Goal: Task Accomplishment & Management: Complete application form

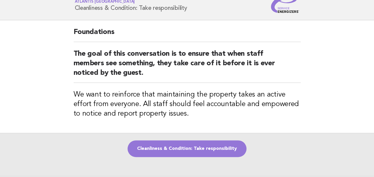
scroll to position [24, 0]
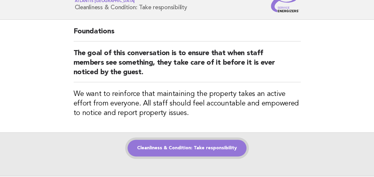
click at [173, 147] on link "Cleanliness & Condition: Take responsibility" at bounding box center [186, 148] width 119 height 17
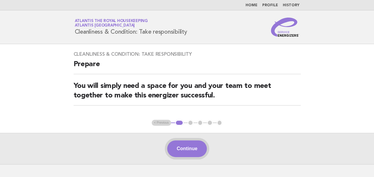
click at [183, 149] on button "Continue" at bounding box center [187, 148] width 40 height 17
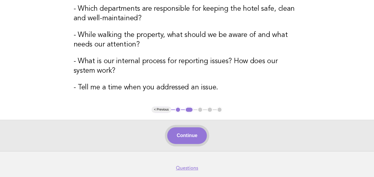
click at [181, 136] on button "Continue" at bounding box center [187, 135] width 40 height 17
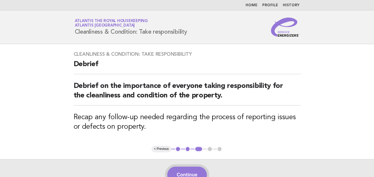
click at [179, 174] on button "Continue" at bounding box center [187, 174] width 40 height 17
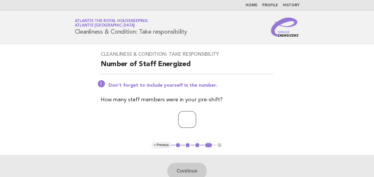
click at [178, 118] on input "number" at bounding box center [187, 119] width 18 height 17
type input "**"
click at [192, 169] on button "Continue" at bounding box center [187, 171] width 40 height 17
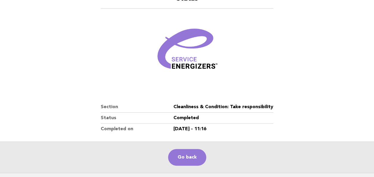
scroll to position [65, 0]
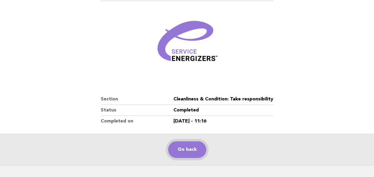
click at [184, 147] on link "Go back" at bounding box center [187, 149] width 38 height 17
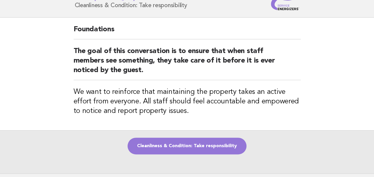
scroll to position [27, 0]
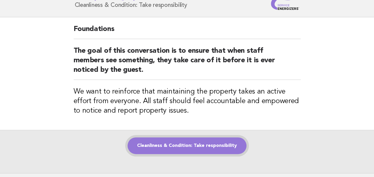
click at [182, 147] on link "Cleanliness & Condition: Take responsibility" at bounding box center [186, 145] width 119 height 17
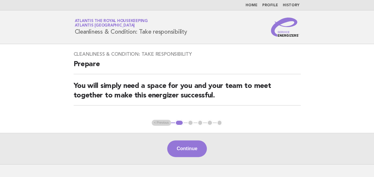
click at [182, 147] on button "Continue" at bounding box center [187, 148] width 40 height 17
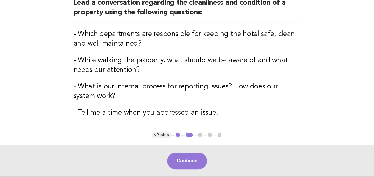
scroll to position [83, 0]
click at [186, 162] on button "Continue" at bounding box center [187, 160] width 40 height 17
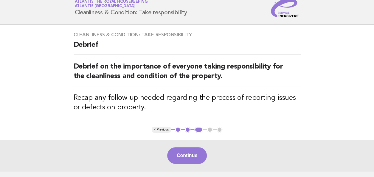
scroll to position [21, 0]
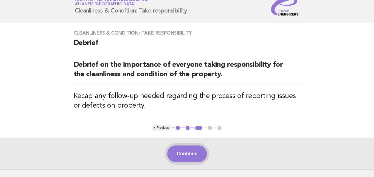
click at [183, 155] on button "Continue" at bounding box center [187, 153] width 40 height 17
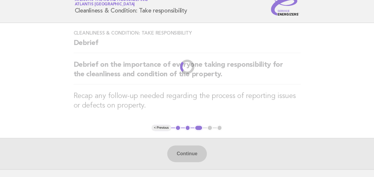
scroll to position [0, 0]
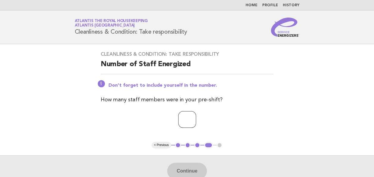
click at [178, 119] on input "number" at bounding box center [187, 119] width 18 height 17
type input "**"
click at [185, 169] on button "Continue" at bounding box center [187, 171] width 40 height 17
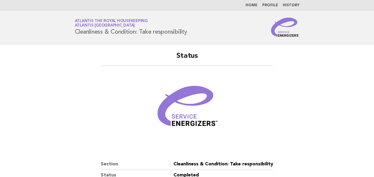
scroll to position [104, 0]
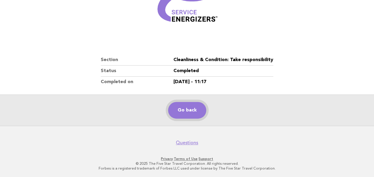
click at [189, 107] on link "Go back" at bounding box center [187, 110] width 38 height 17
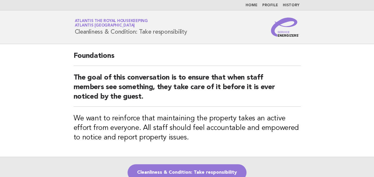
scroll to position [38, 0]
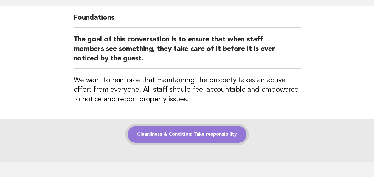
click at [179, 132] on link "Cleanliness & Condition: Take responsibility" at bounding box center [186, 134] width 119 height 17
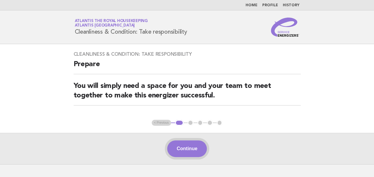
click at [179, 149] on button "Continue" at bounding box center [187, 148] width 40 height 17
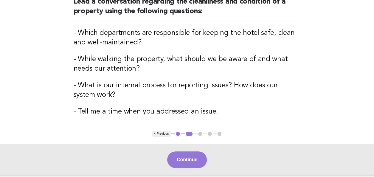
scroll to position [85, 0]
click at [182, 159] on button "Continue" at bounding box center [187, 159] width 40 height 17
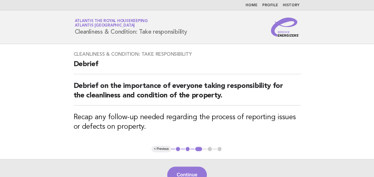
scroll to position [42, 0]
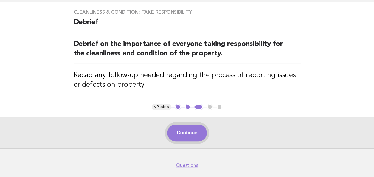
click at [186, 135] on button "Continue" at bounding box center [187, 132] width 40 height 17
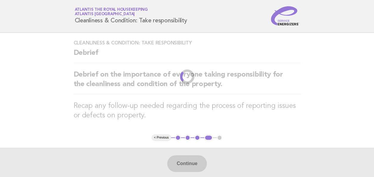
scroll to position [0, 0]
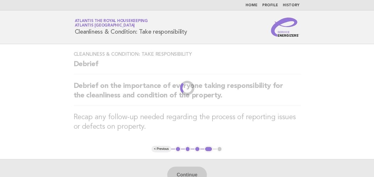
click at [182, 144] on main "Cleanliness & Condition: Take responsibility Debrief Debrief on the importance …" at bounding box center [187, 117] width 374 height 146
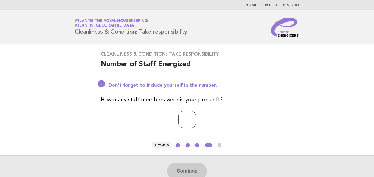
click at [181, 120] on input "number" at bounding box center [187, 119] width 18 height 17
type input "**"
click at [192, 168] on button "Continue" at bounding box center [187, 171] width 40 height 17
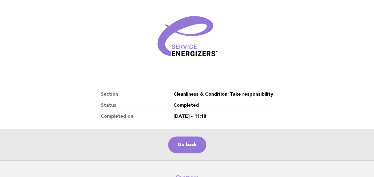
scroll to position [70, 0]
click at [187, 141] on link "Go back" at bounding box center [187, 144] width 38 height 17
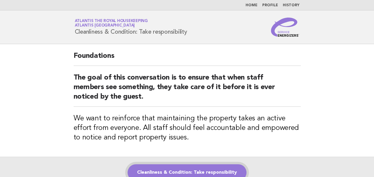
click at [190, 168] on link "Cleanliness & Condition: Take responsibility" at bounding box center [186, 172] width 119 height 17
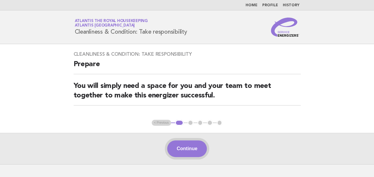
click at [189, 147] on button "Continue" at bounding box center [187, 148] width 40 height 17
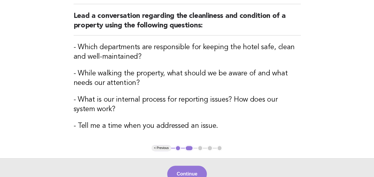
scroll to position [118, 0]
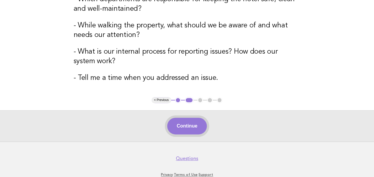
click at [182, 125] on button "Continue" at bounding box center [187, 126] width 40 height 17
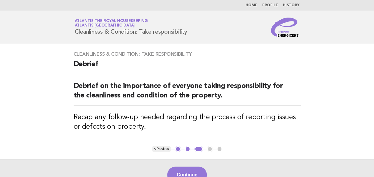
scroll to position [64, 0]
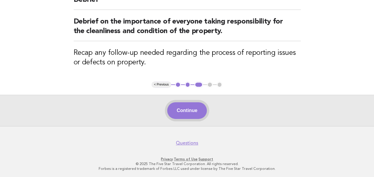
click at [189, 112] on button "Continue" at bounding box center [187, 110] width 40 height 17
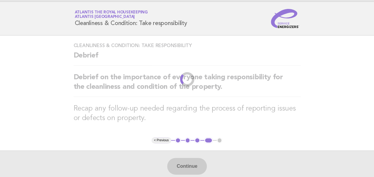
scroll to position [0, 0]
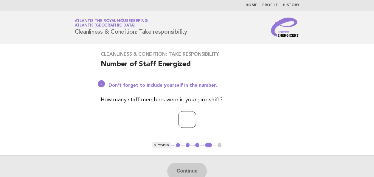
click at [181, 121] on input "number" at bounding box center [187, 119] width 18 height 17
type input "**"
click at [183, 169] on button "Continue" at bounding box center [187, 171] width 40 height 17
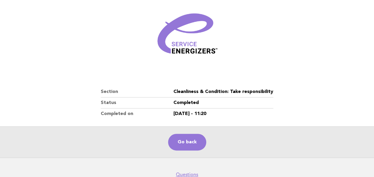
scroll to position [73, 0]
click at [182, 142] on link "Go back" at bounding box center [187, 141] width 38 height 17
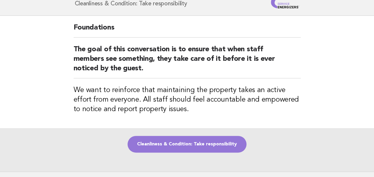
scroll to position [29, 0]
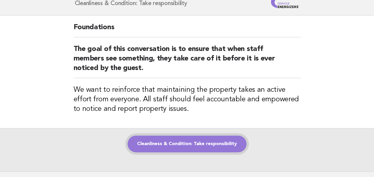
click at [179, 142] on link "Cleanliness & Condition: Take responsibility" at bounding box center [186, 143] width 119 height 17
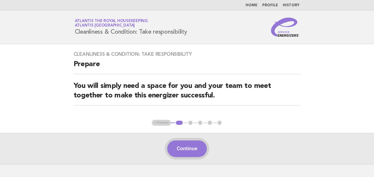
click at [182, 149] on button "Continue" at bounding box center [187, 148] width 40 height 17
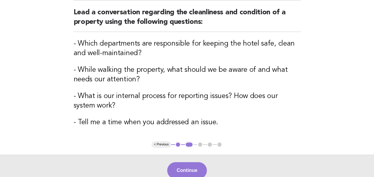
scroll to position [98, 0]
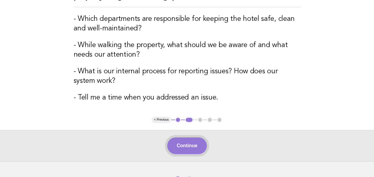
click at [185, 144] on button "Continue" at bounding box center [187, 145] width 40 height 17
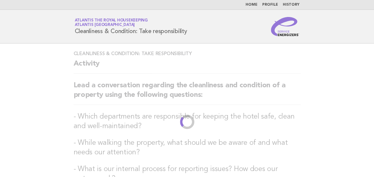
scroll to position [0, 0]
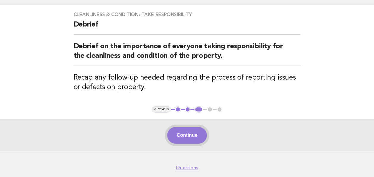
click at [185, 135] on button "Continue" at bounding box center [187, 135] width 40 height 17
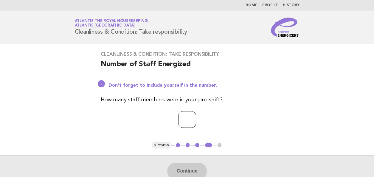
click at [178, 120] on input "number" at bounding box center [187, 119] width 18 height 17
type input "**"
click at [182, 171] on button "Continue" at bounding box center [187, 171] width 40 height 17
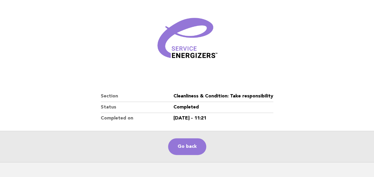
scroll to position [68, 0]
click at [183, 147] on link "Go back" at bounding box center [187, 146] width 38 height 17
